Goal: Navigation & Orientation: Understand site structure

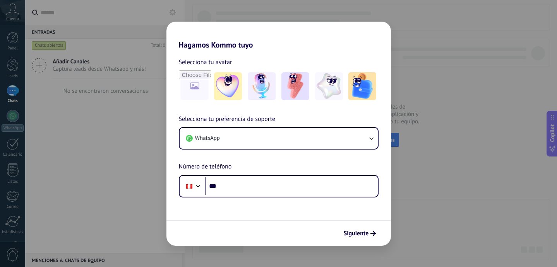
click at [424, 136] on div "Hagamos Kommo tuyo Selecciona tu avatar Selecciona tu preferencia de soporte Wh…" at bounding box center [278, 133] width 557 height 267
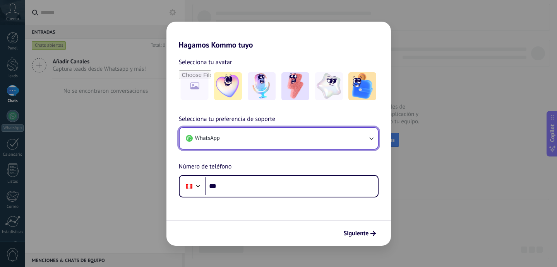
click at [362, 139] on button "WhatsApp" at bounding box center [278, 138] width 198 height 21
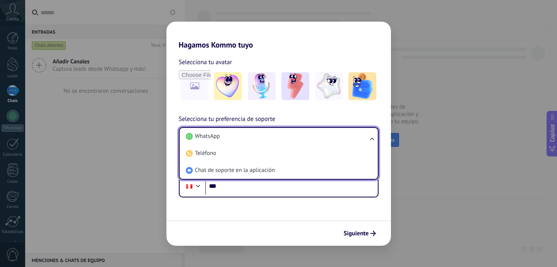
click at [349, 61] on div "Selecciona tu avatar" at bounding box center [279, 62] width 200 height 10
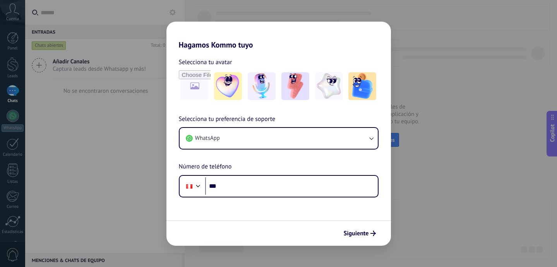
click at [115, 175] on div "Hagamos Kommo tuyo Selecciona tu avatar Selecciona tu preferencia de soporte Wh…" at bounding box center [278, 133] width 557 height 267
click at [360, 236] on span "Siguiente" at bounding box center [355, 233] width 25 height 5
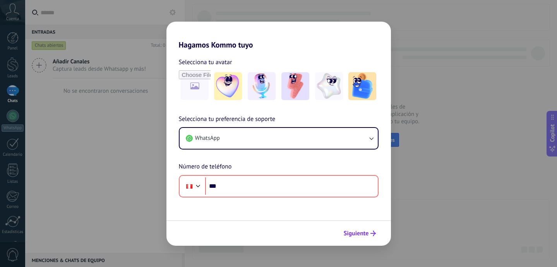
click at [360, 236] on span "Siguiente" at bounding box center [355, 233] width 25 height 5
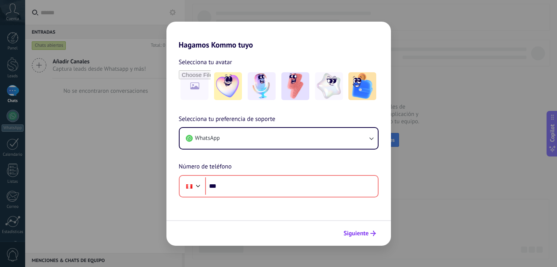
click at [360, 236] on span "Siguiente" at bounding box center [355, 233] width 25 height 5
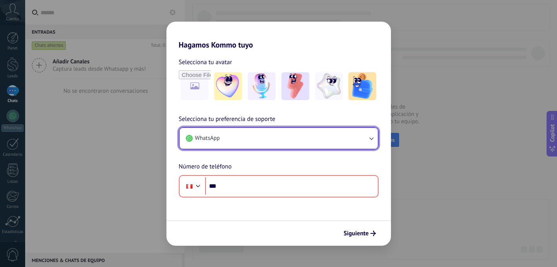
click at [350, 142] on button "WhatsApp" at bounding box center [278, 138] width 198 height 21
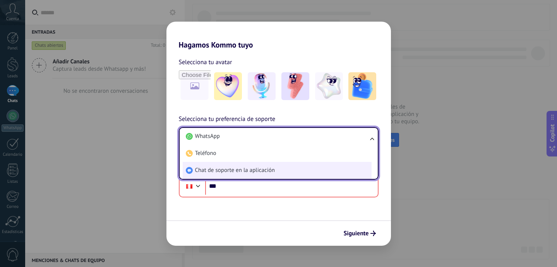
click at [292, 169] on li "Chat de soporte en la aplicación" at bounding box center [277, 170] width 189 height 17
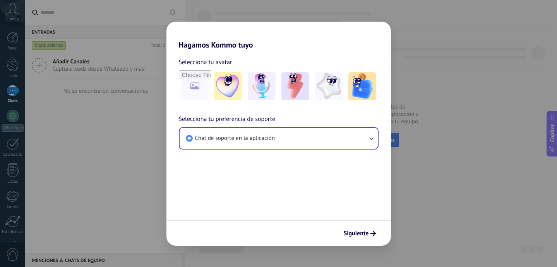
click at [292, 169] on form "Selecciona tu avatar Selecciona tu preferencia de soporte Chat de soporte en la…" at bounding box center [278, 148] width 224 height 196
click at [355, 239] on button "Siguiente" at bounding box center [359, 233] width 39 height 13
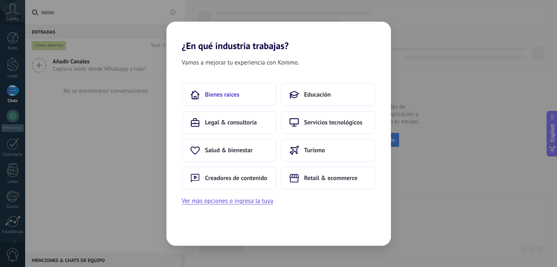
click at [237, 103] on button "Bienes raíces" at bounding box center [229, 94] width 94 height 23
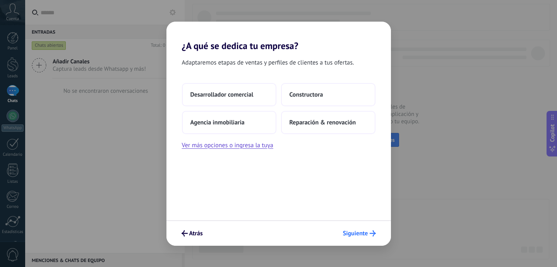
click at [366, 232] on span "Siguiente" at bounding box center [355, 233] width 25 height 5
click at [180, 234] on button "Atrás" at bounding box center [192, 233] width 28 height 13
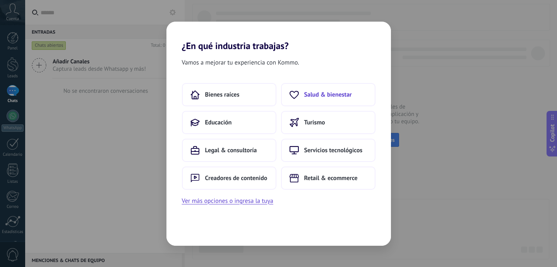
click at [344, 92] on span "Salud & bienestar" at bounding box center [328, 95] width 48 height 8
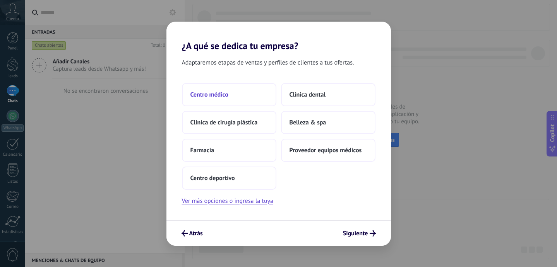
click at [222, 97] on span "Centro médico" at bounding box center [209, 95] width 38 height 8
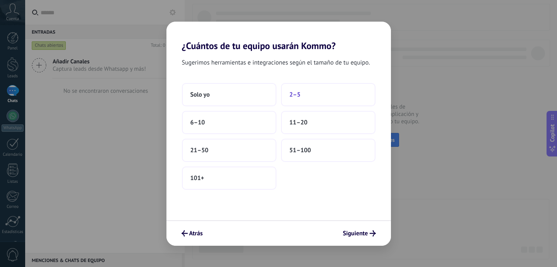
click at [293, 99] on button "2–5" at bounding box center [328, 94] width 94 height 23
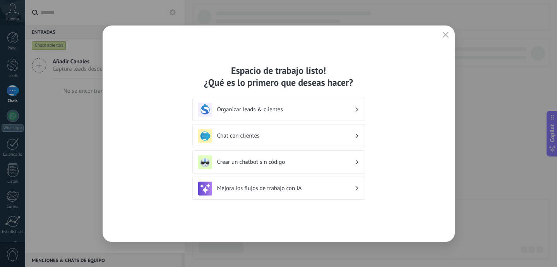
click at [288, 107] on h3 "Organizar leads & clientes" at bounding box center [285, 109] width 137 height 7
click at [303, 128] on div "Chat con clientes" at bounding box center [278, 135] width 172 height 23
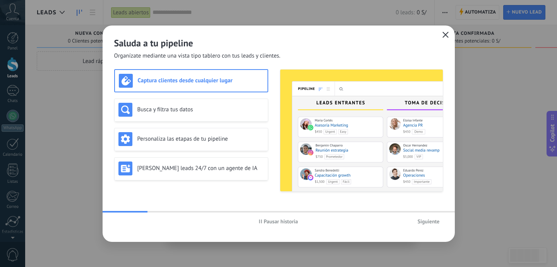
click at [447, 37] on icon "button" at bounding box center [445, 35] width 6 height 6
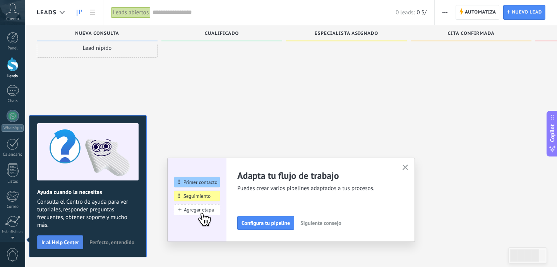
click at [50, 245] on span "Ir al Help Center" at bounding box center [60, 242] width 38 height 5
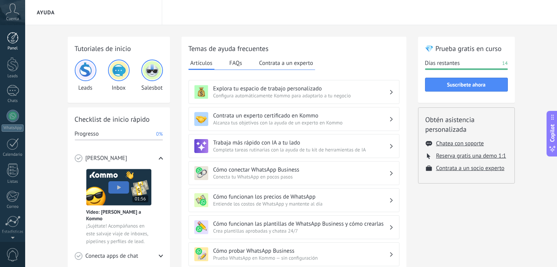
click at [13, 38] on div at bounding box center [13, 38] width 12 height 12
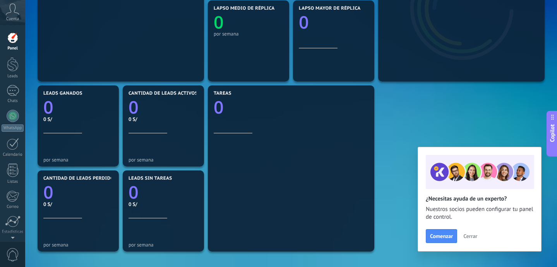
scroll to position [184, 0]
click at [12, 67] on div at bounding box center [13, 64] width 12 height 14
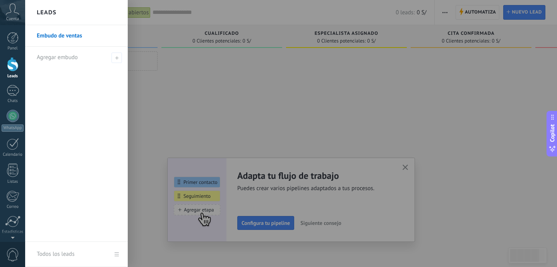
click at [66, 39] on link "Embudo de ventas" at bounding box center [78, 36] width 83 height 22
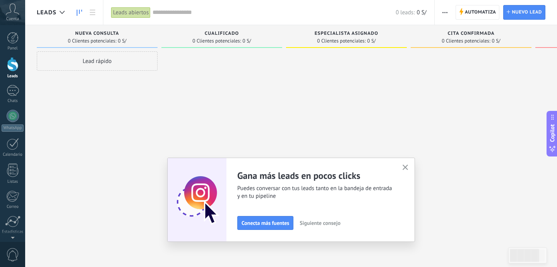
click at [405, 167] on use "button" at bounding box center [405, 168] width 6 height 6
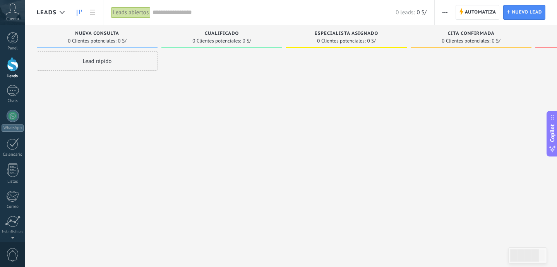
click at [91, 62] on div "Lead rápido" at bounding box center [97, 60] width 121 height 19
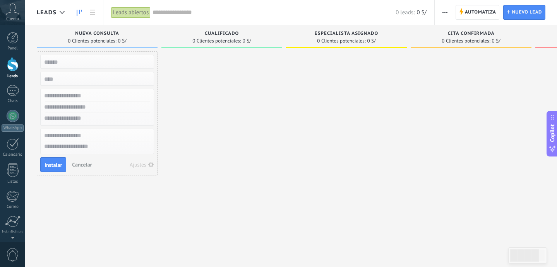
click at [91, 62] on input "text" at bounding box center [96, 61] width 113 height 11
click at [213, 31] on div "Cualificado 0 Clientes potenciales: 0 S/" at bounding box center [221, 36] width 121 height 23
click at [243, 116] on div at bounding box center [221, 134] width 121 height 166
click at [9, 146] on div at bounding box center [13, 144] width 12 height 12
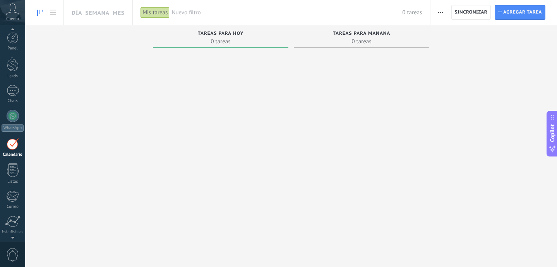
scroll to position [22, 0]
click at [10, 198] on div at bounding box center [12, 199] width 15 height 12
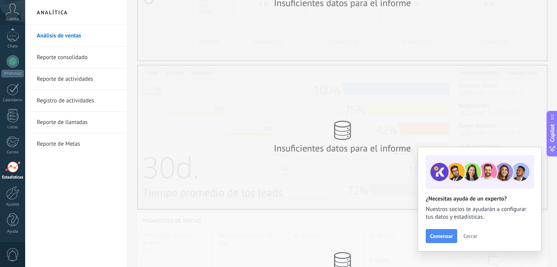
scroll to position [184, 0]
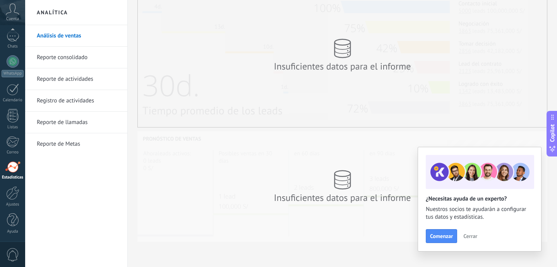
click at [68, 61] on link "Reporte consolidado" at bounding box center [78, 58] width 83 height 22
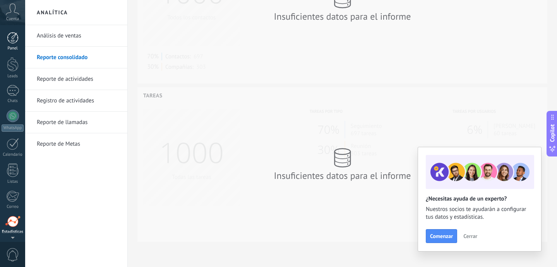
click at [14, 34] on div at bounding box center [13, 38] width 12 height 12
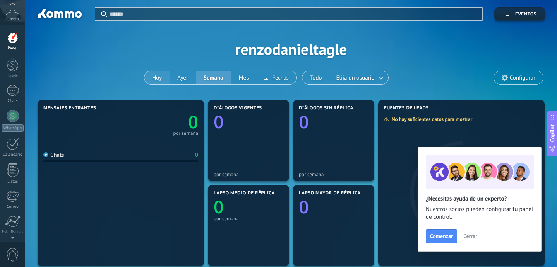
click at [157, 76] on button "Hoy" at bounding box center [156, 77] width 25 height 13
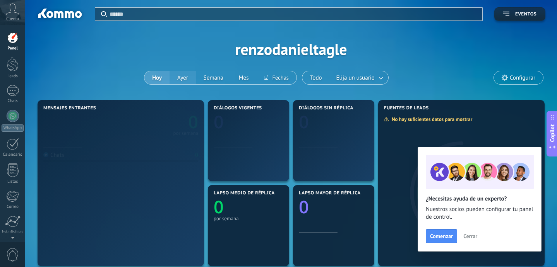
click at [186, 76] on button "Ayer" at bounding box center [182, 77] width 26 height 13
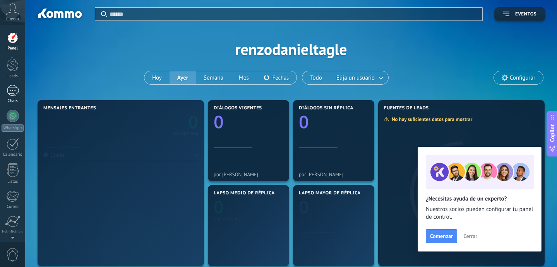
click at [14, 97] on link "Chats" at bounding box center [12, 94] width 25 height 19
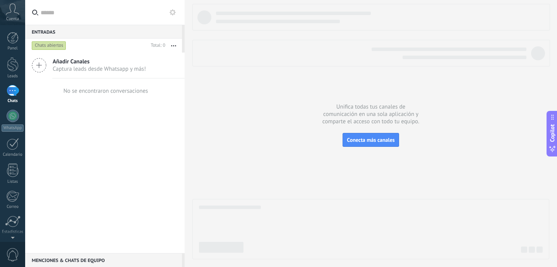
click at [35, 47] on div "Chats abiertos" at bounding box center [49, 45] width 34 height 9
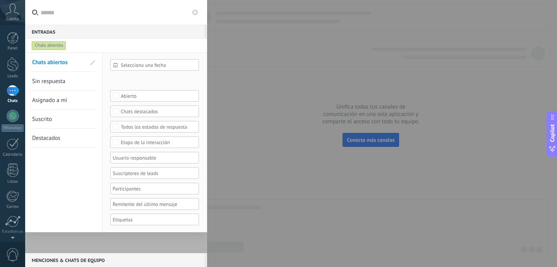
click at [265, 200] on div at bounding box center [278, 133] width 557 height 267
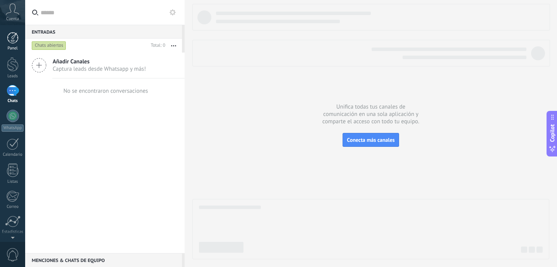
click at [9, 45] on link "Panel" at bounding box center [12, 41] width 25 height 19
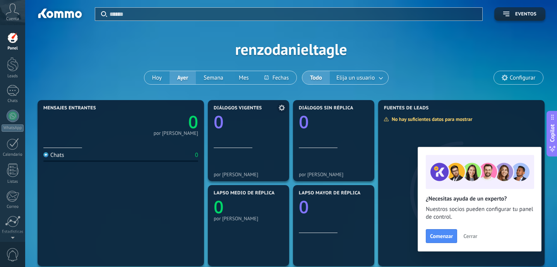
click at [226, 143] on div "Diálogos vigentes 0" at bounding box center [248, 127] width 70 height 43
click at [284, 108] on icon at bounding box center [281, 108] width 6 height 6
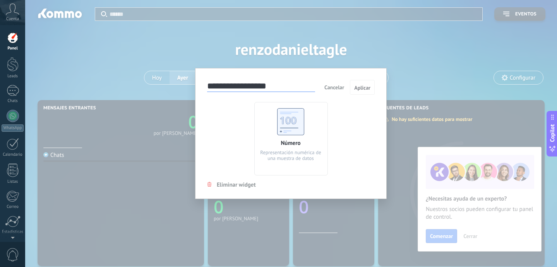
click at [239, 88] on input "**********" at bounding box center [261, 86] width 108 height 11
click at [335, 86] on span "Cancelar" at bounding box center [334, 87] width 20 height 7
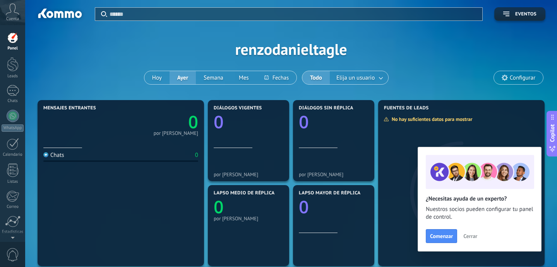
click at [462, 67] on div "Aplicar Eventos renzodanieltagle [PERSON_NAME] Semana Mes Todo Elija un usuario…" at bounding box center [291, 49] width 508 height 98
click at [524, 10] on button "Eventos" at bounding box center [519, 14] width 51 height 14
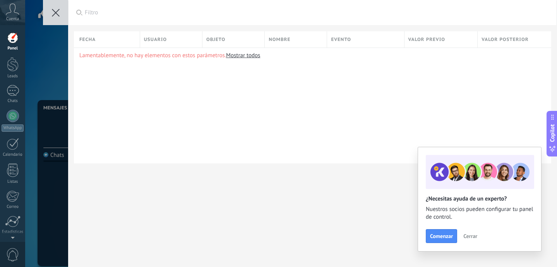
click at [56, 12] on use at bounding box center [56, 13] width 8 height 8
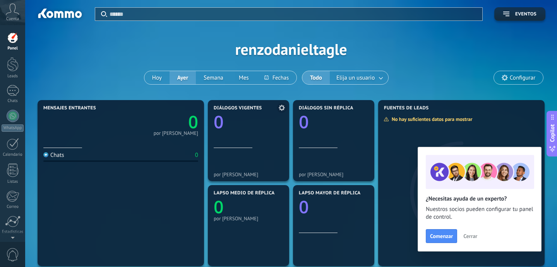
scroll to position [280, 0]
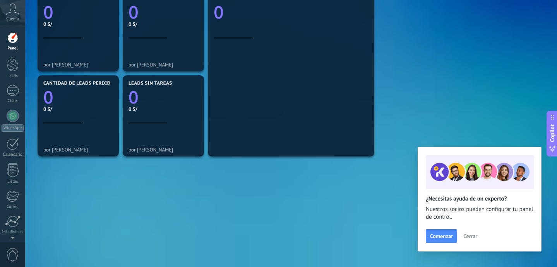
click at [473, 239] on span "Cerrar" at bounding box center [470, 236] width 14 height 5
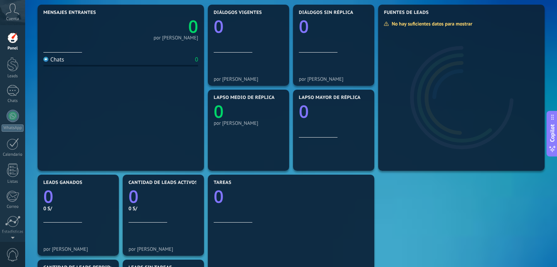
scroll to position [0, 0]
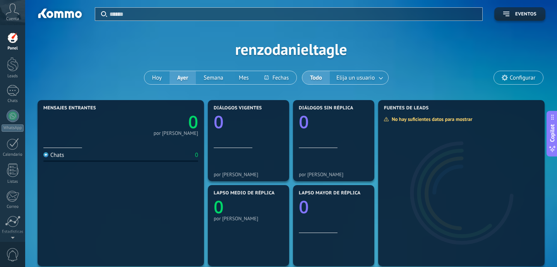
click at [512, 75] on span "Configurar" at bounding box center [522, 78] width 26 height 7
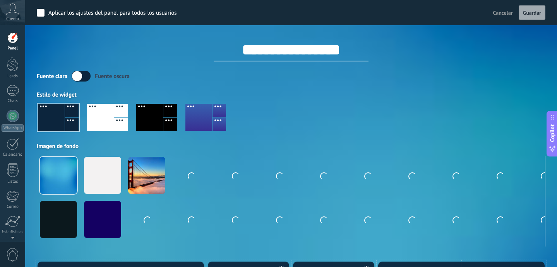
click at [512, 74] on div "Fuente [PERSON_NAME] oscura" at bounding box center [291, 76] width 508 height 11
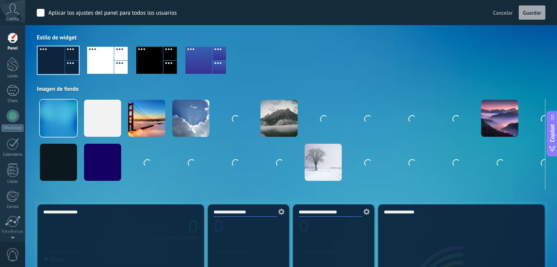
scroll to position [170, 0]
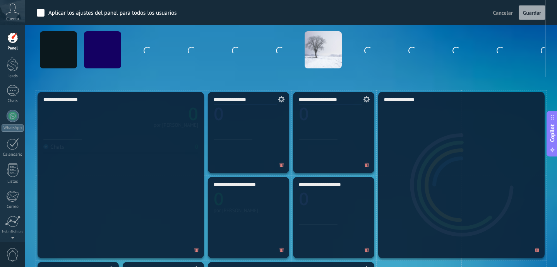
click at [554, 125] on span "Copilot" at bounding box center [552, 133] width 8 height 18
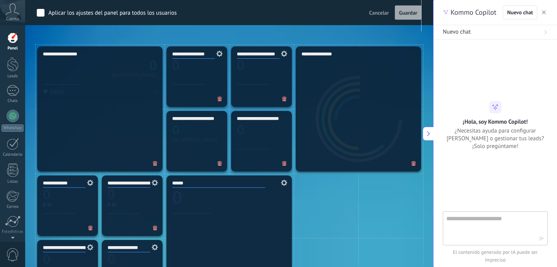
scroll to position [302, 0]
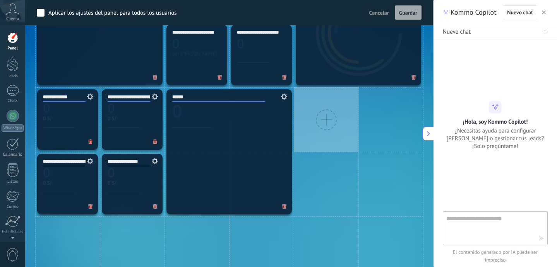
click at [333, 128] on div at bounding box center [326, 119] width 65 height 65
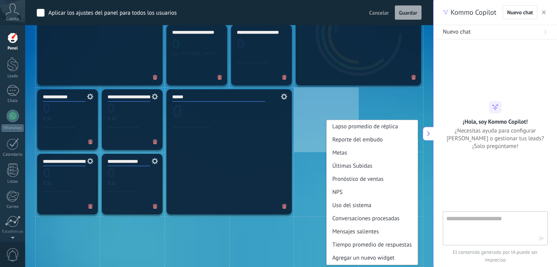
click at [312, 108] on div "Lapso promedio de réplica Reporte del embudo Metas Últimas Subidas Pronóstico d…" at bounding box center [326, 119] width 65 height 65
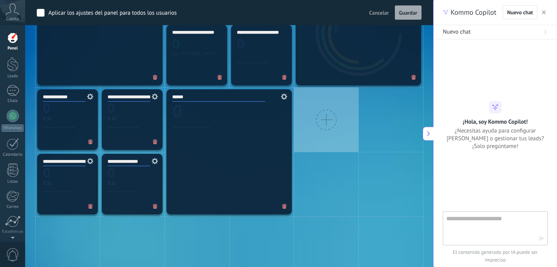
click at [321, 121] on div at bounding box center [326, 119] width 21 height 21
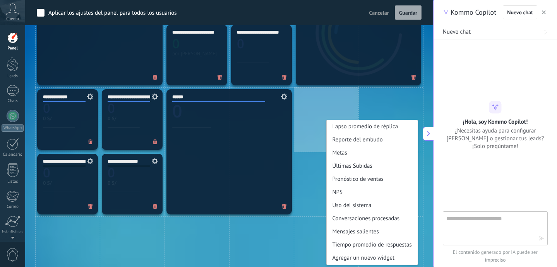
click at [543, 13] on icon "button" at bounding box center [543, 12] width 4 height 4
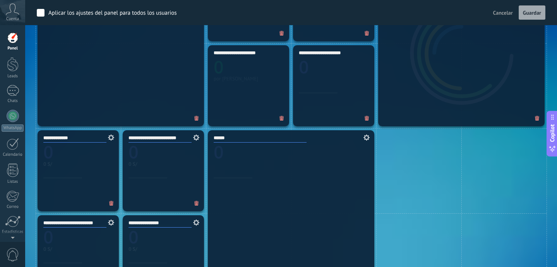
click at [506, 13] on span "Cancelar" at bounding box center [503, 12] width 20 height 7
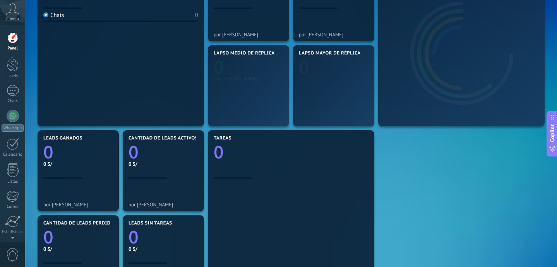
scroll to position [0, 0]
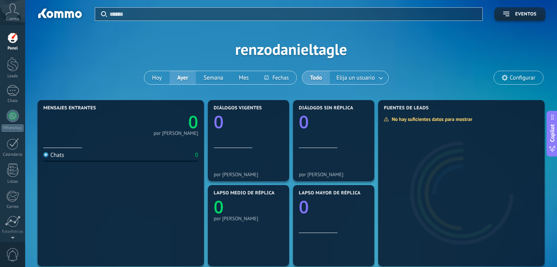
click at [14, 17] on span "Cuenta" at bounding box center [12, 19] width 13 height 5
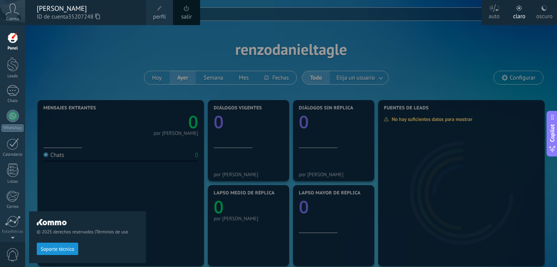
click at [187, 13] on link "salir" at bounding box center [186, 17] width 10 height 9
